Goal: Task Accomplishment & Management: Manage account settings

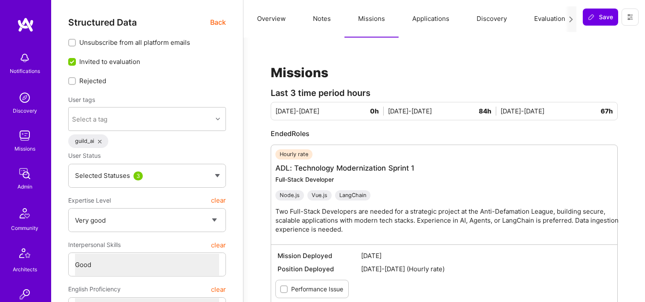
select select "5"
select select "4"
select select "7"
select select "6"
select select "US"
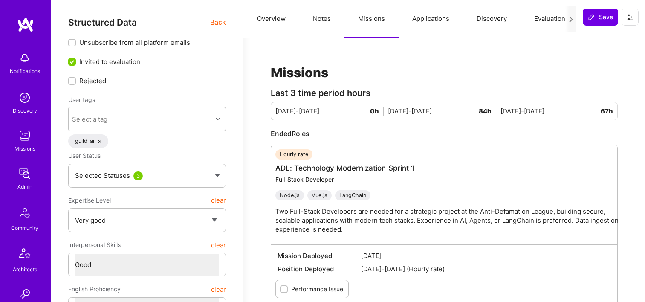
select select "Right Now"
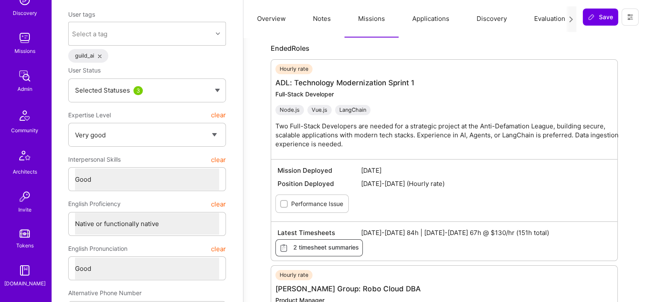
scroll to position [341, 0]
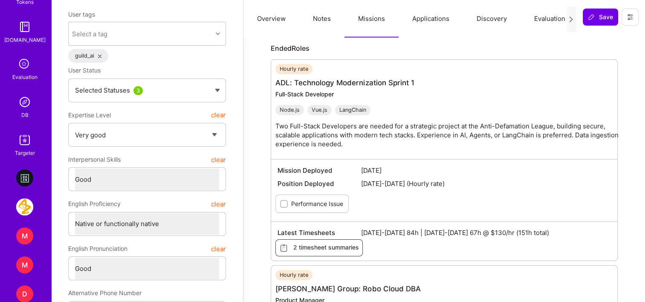
click at [26, 110] on img at bounding box center [24, 101] width 17 height 17
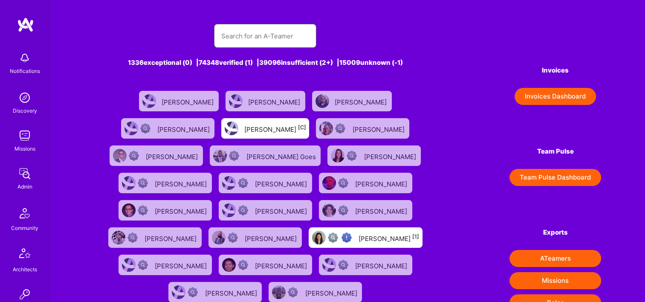
click at [242, 45] on input "text" at bounding box center [265, 36] width 89 height 22
paste input "[PERSON_NAME]"
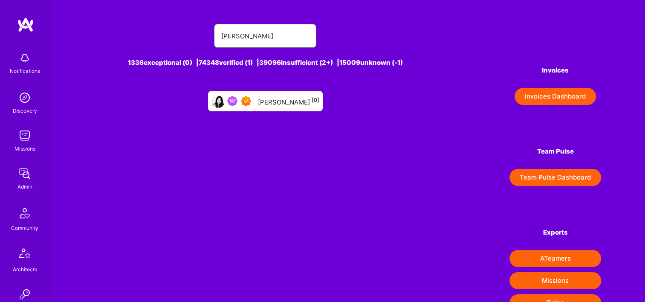
type input "[PERSON_NAME]"
click at [280, 102] on div "Carleen Pan [0]" at bounding box center [288, 100] width 61 height 11
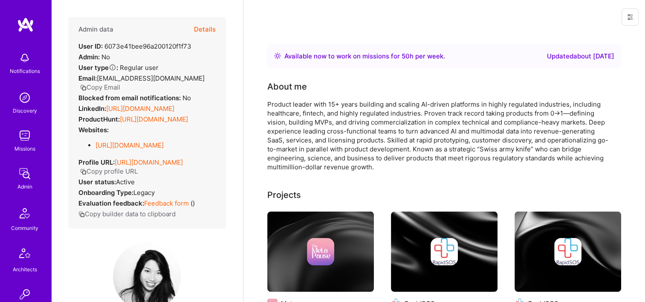
click at [205, 29] on button "Details" at bounding box center [205, 29] width 22 height 25
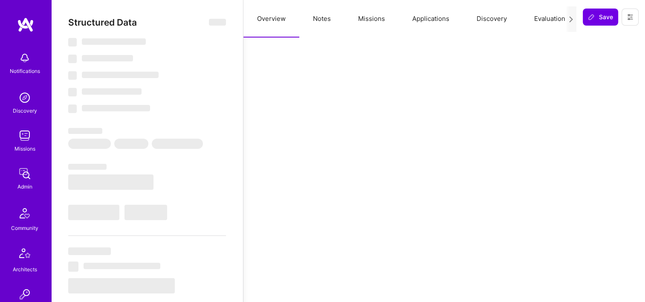
click at [365, 23] on button "Missions" at bounding box center [371, 19] width 54 height 38
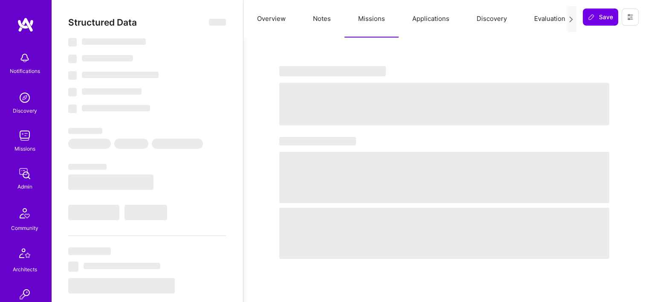
type textarea "x"
select select "Right Now"
select select "7"
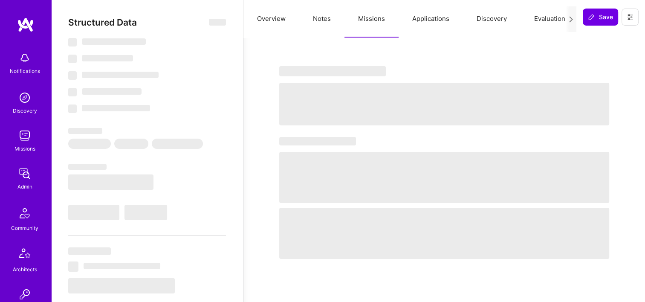
select select "7"
select select "US"
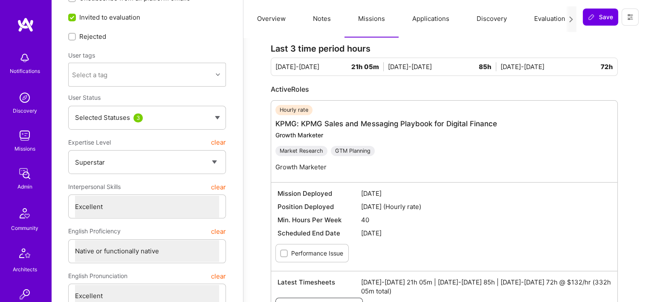
scroll to position [85, 0]
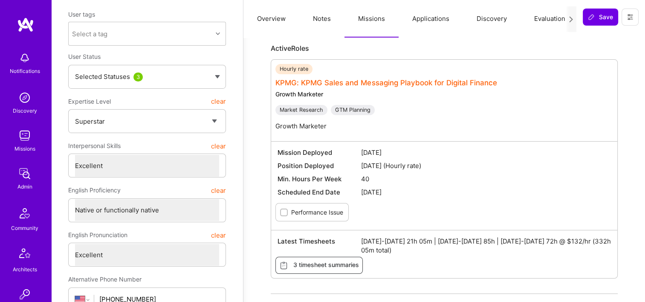
drag, startPoint x: 359, startPoint y: 87, endPoint x: 358, endPoint y: 81, distance: 5.6
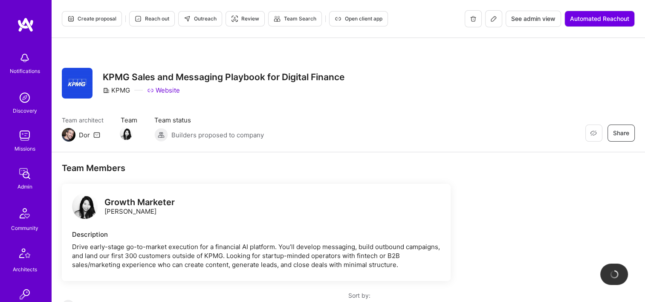
click at [527, 23] on button "See admin view" at bounding box center [533, 19] width 55 height 16
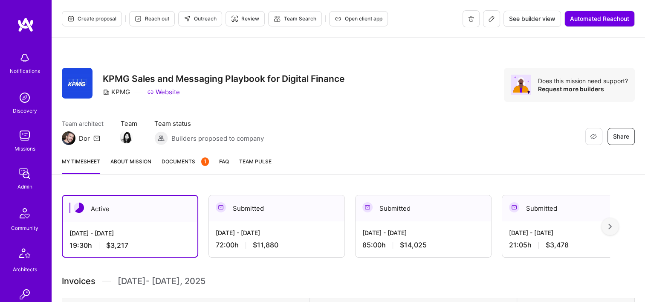
click at [612, 228] on img at bounding box center [609, 226] width 3 height 6
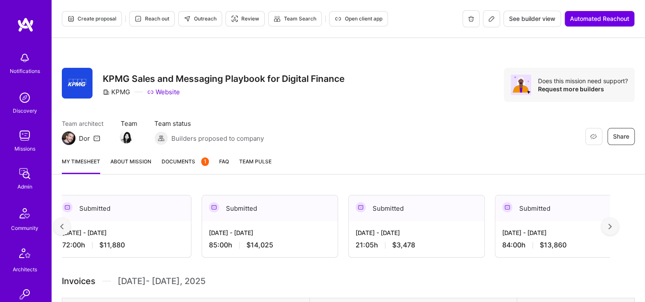
click at [612, 228] on img at bounding box center [609, 226] width 3 height 6
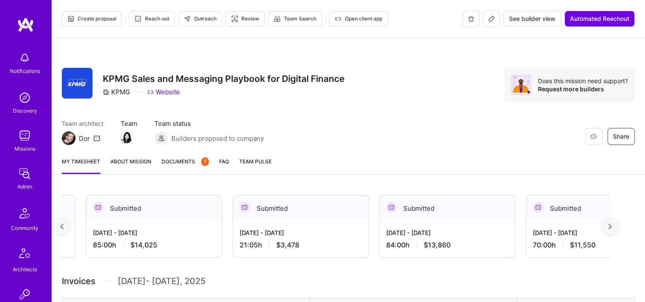
scroll to position [0, 307]
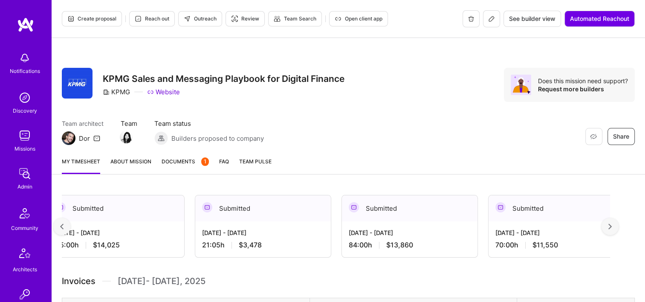
click at [538, 237] on div "[DATE] - [DATE] 70:00 h $11,550" at bounding box center [557, 238] width 136 height 35
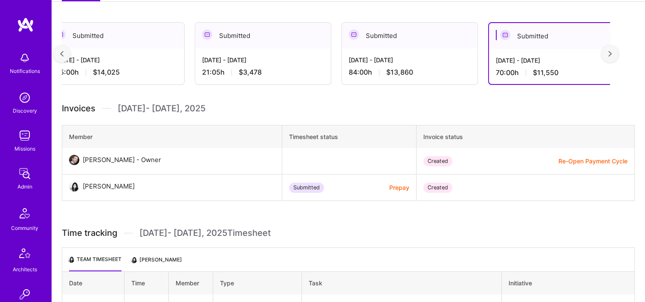
scroll to position [256, 0]
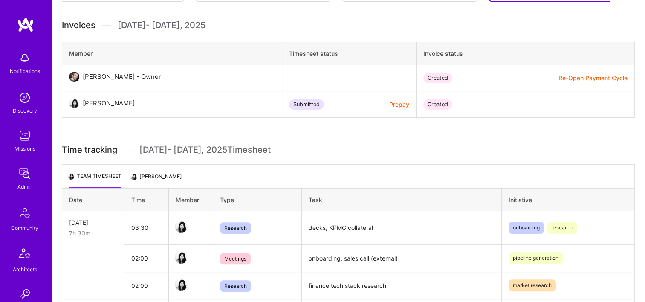
click at [153, 175] on li "[PERSON_NAME]" at bounding box center [157, 179] width 50 height 17
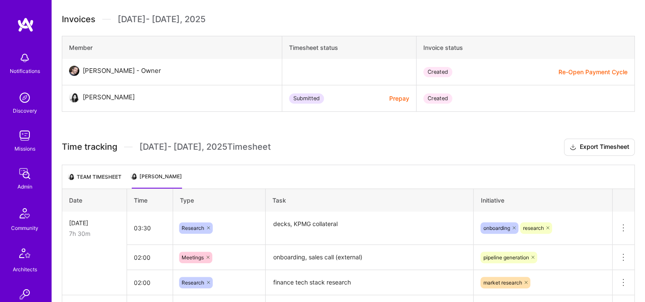
scroll to position [135, 0]
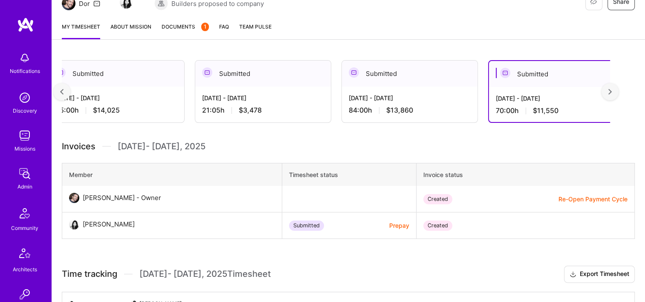
click at [618, 94] on div at bounding box center [610, 91] width 17 height 17
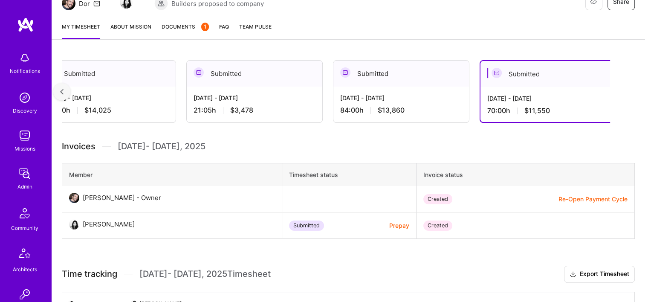
click at [61, 89] on img at bounding box center [61, 92] width 3 height 6
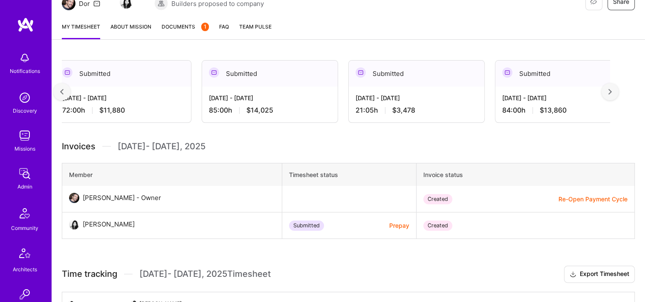
scroll to position [0, 153]
click at [619, 88] on div at bounding box center [610, 91] width 17 height 17
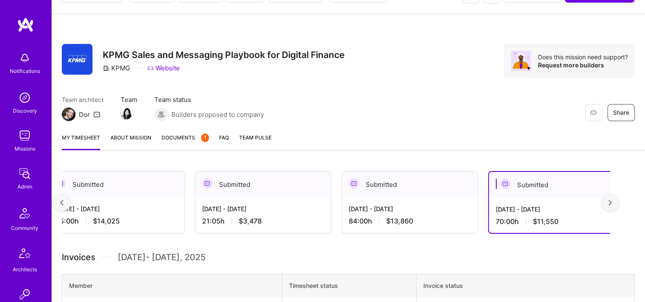
scroll to position [0, 0]
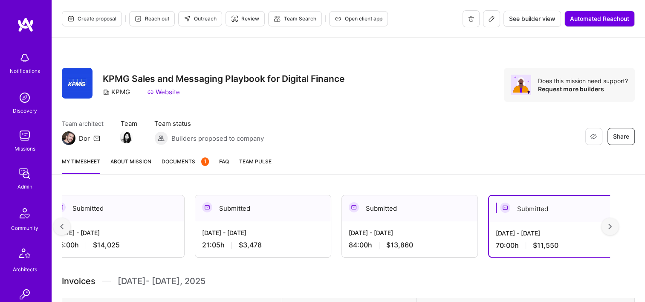
click at [489, 19] on icon at bounding box center [491, 18] width 7 height 7
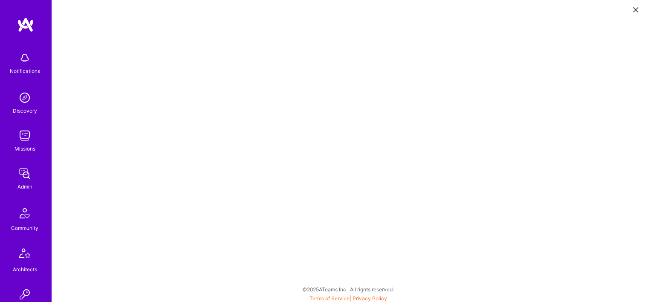
click at [634, 9] on icon at bounding box center [635, 9] width 5 height 5
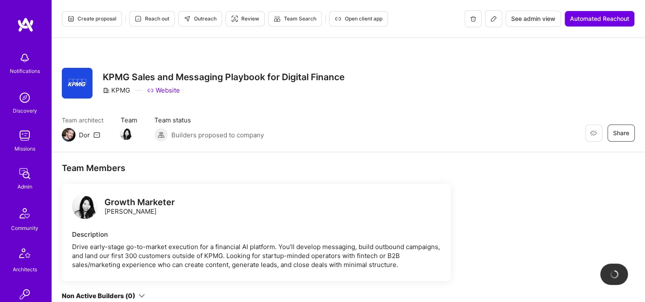
click at [528, 20] on span "See admin view" at bounding box center [533, 18] width 44 height 9
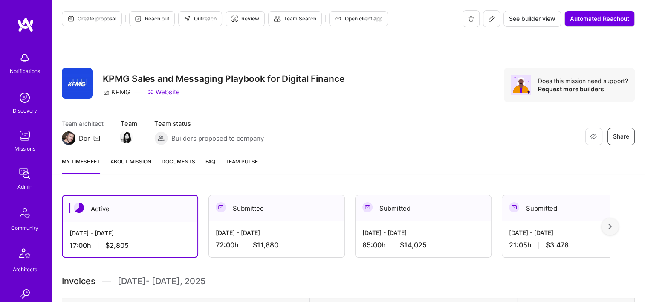
click at [619, 229] on div at bounding box center [610, 226] width 17 height 17
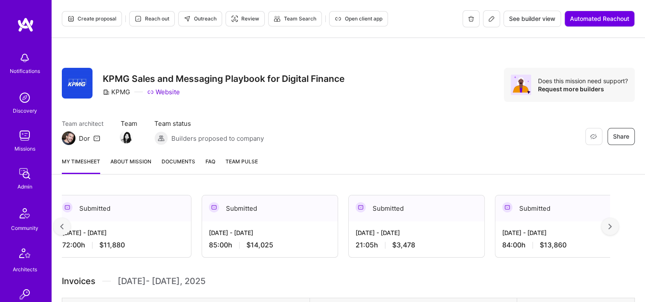
click at [619, 229] on div at bounding box center [610, 226] width 17 height 17
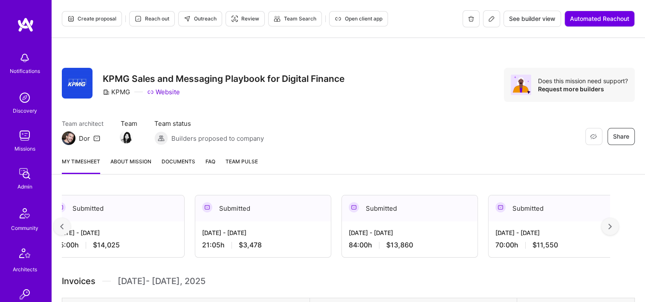
click at [619, 229] on div at bounding box center [610, 226] width 17 height 17
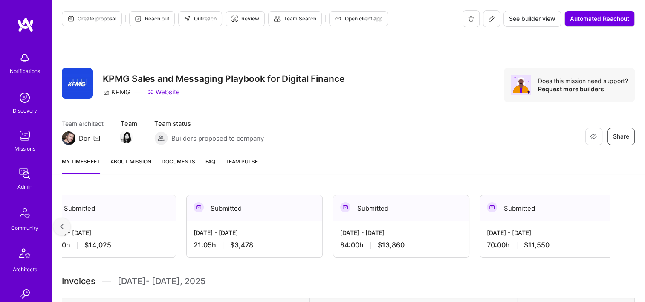
click at [332, 149] on div "Restore Not Interested Share KPMG Sales and Messaging Playbook for Digital Fina…" at bounding box center [348, 94] width 593 height 112
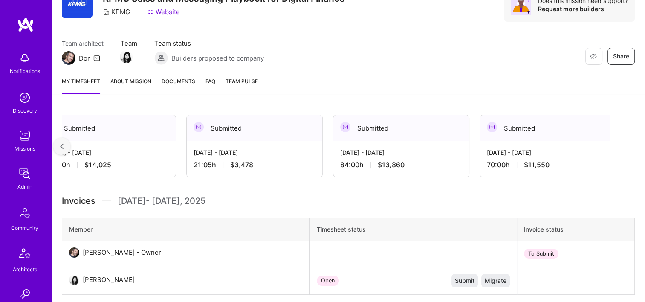
scroll to position [85, 0]
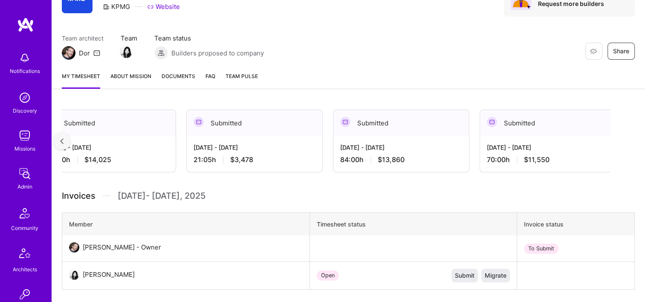
click at [57, 138] on div at bounding box center [61, 141] width 17 height 17
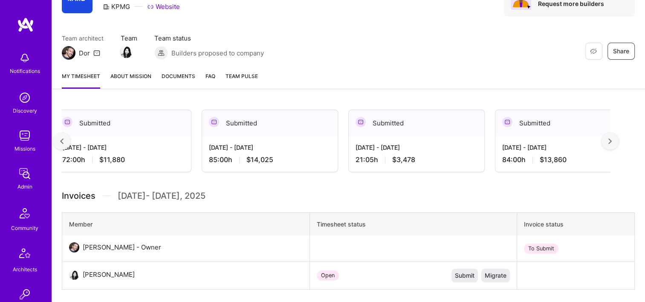
click at [58, 138] on div at bounding box center [61, 141] width 17 height 17
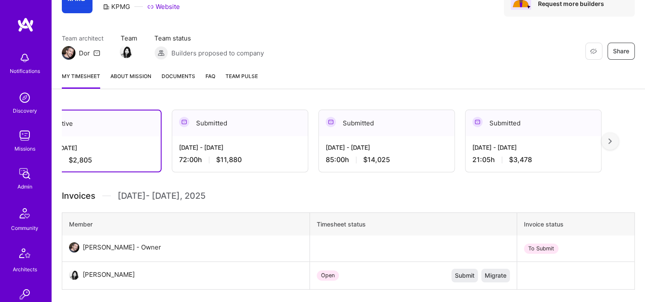
scroll to position [0, 0]
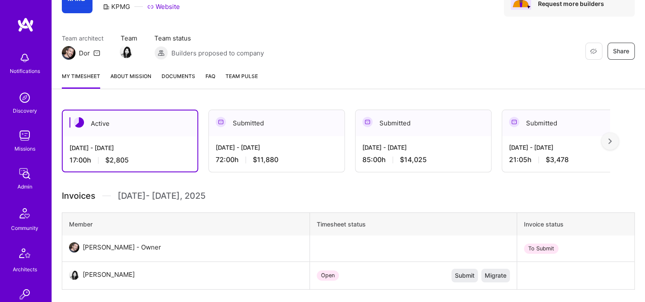
click at [615, 146] on div at bounding box center [610, 141] width 17 height 17
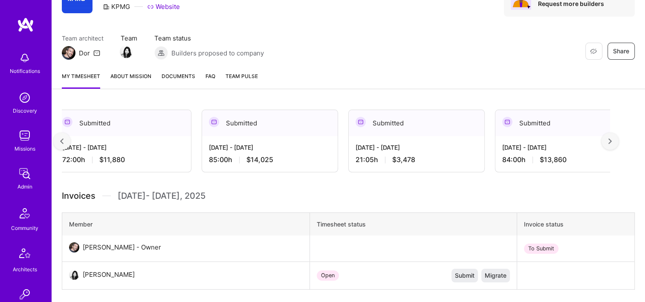
click at [612, 142] on img at bounding box center [609, 141] width 3 height 6
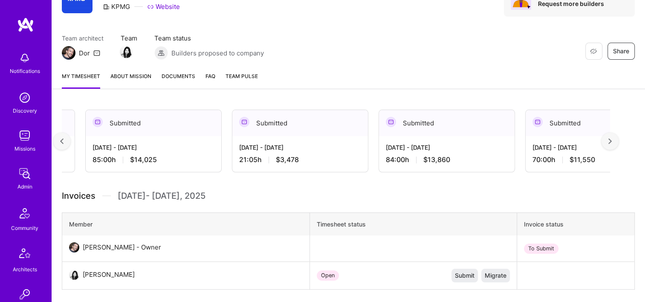
scroll to position [0, 307]
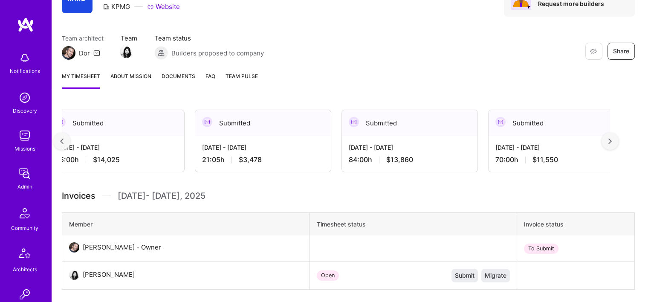
click at [555, 144] on div "[DATE] - [DATE]" at bounding box center [556, 147] width 122 height 9
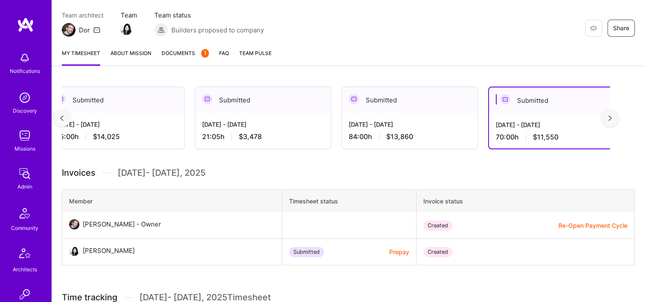
scroll to position [128, 0]
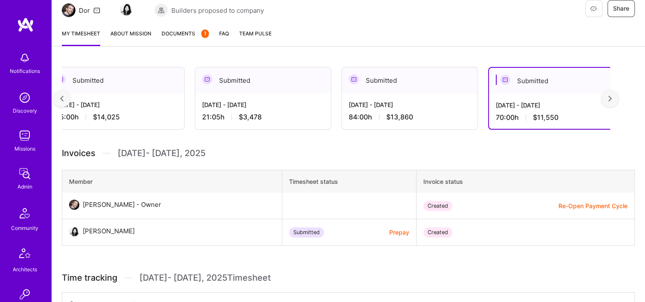
click at [389, 230] on button "Prepay" at bounding box center [399, 232] width 20 height 9
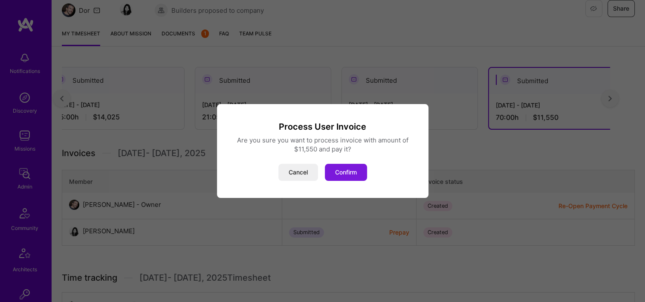
click at [347, 165] on button "Confirm" at bounding box center [346, 172] width 42 height 17
